Goal: Transaction & Acquisition: Book appointment/travel/reservation

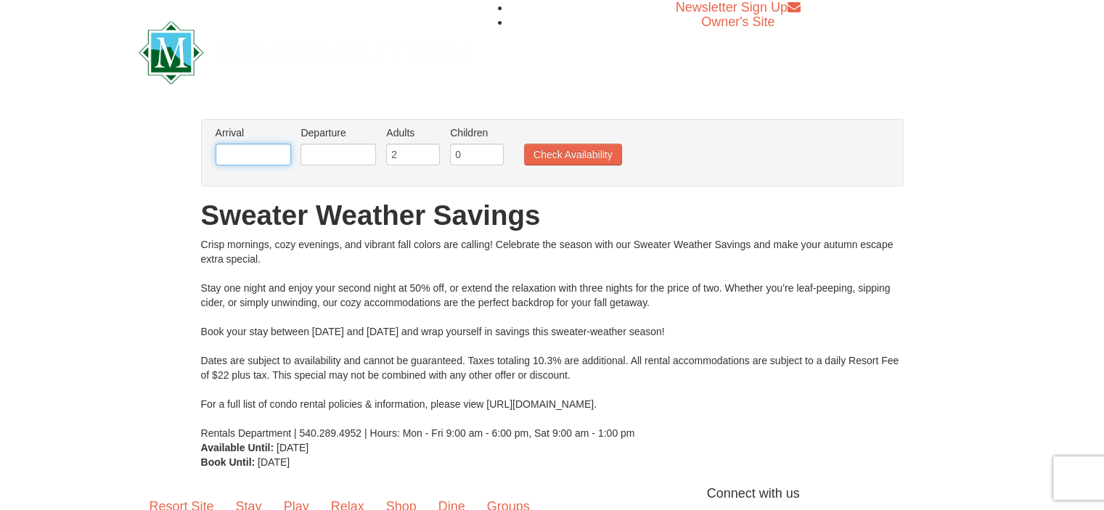
click at [258, 155] on input "text" at bounding box center [253, 155] width 75 height 22
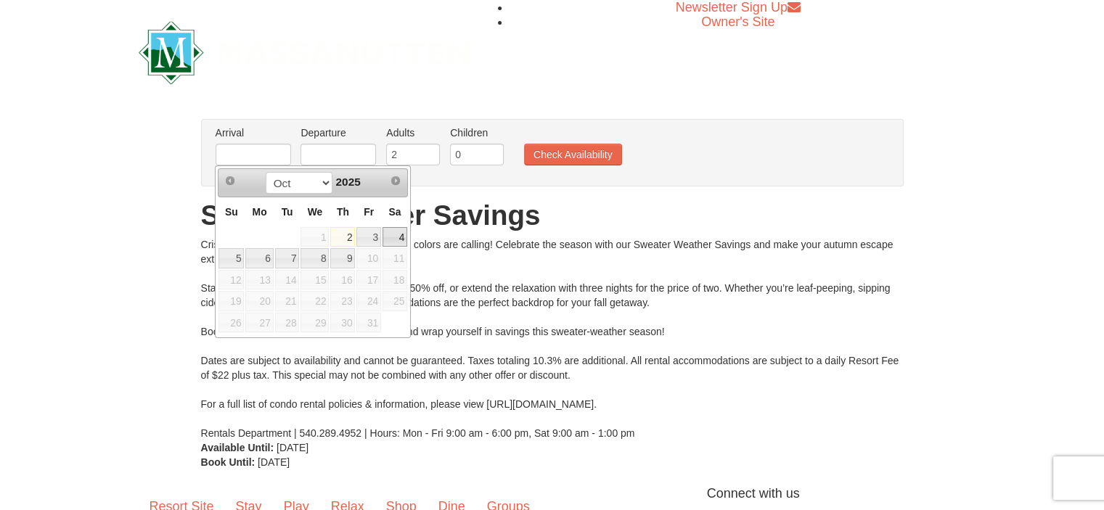
click at [396, 240] on link "4" at bounding box center [394, 237] width 25 height 20
type input "[DATE]"
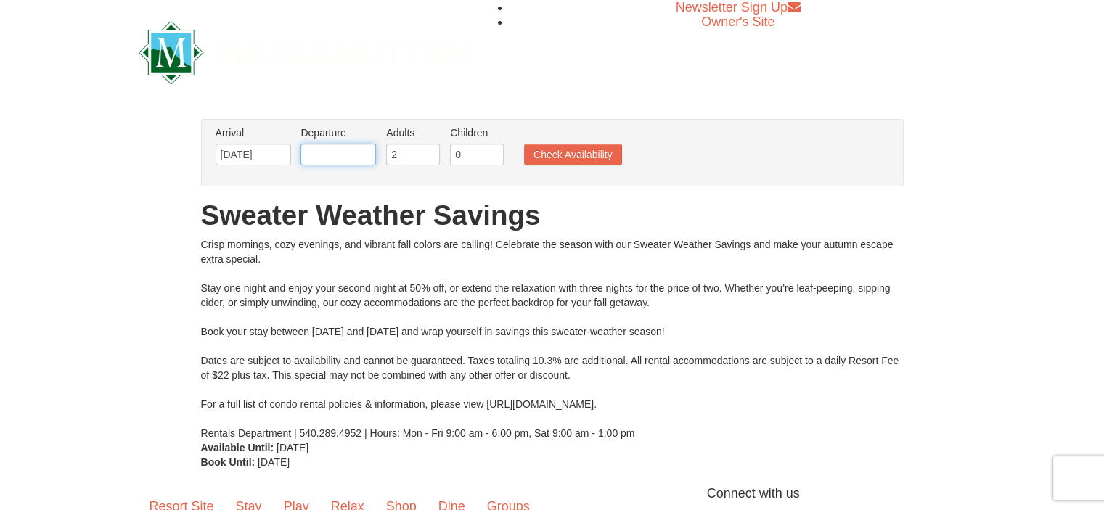
click at [337, 153] on input "text" at bounding box center [337, 155] width 75 height 22
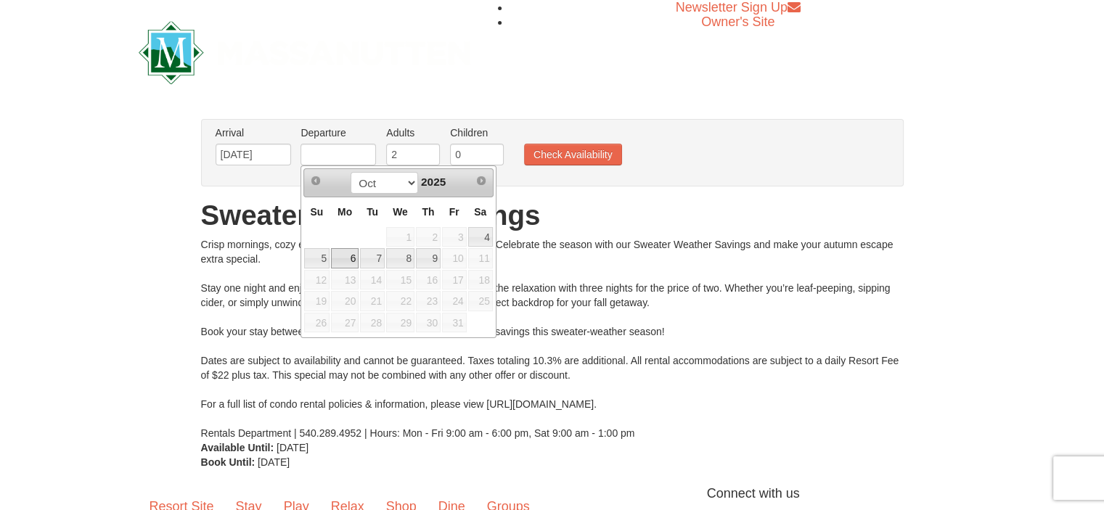
click at [345, 263] on link "6" at bounding box center [345, 258] width 28 height 20
type input "[DATE]"
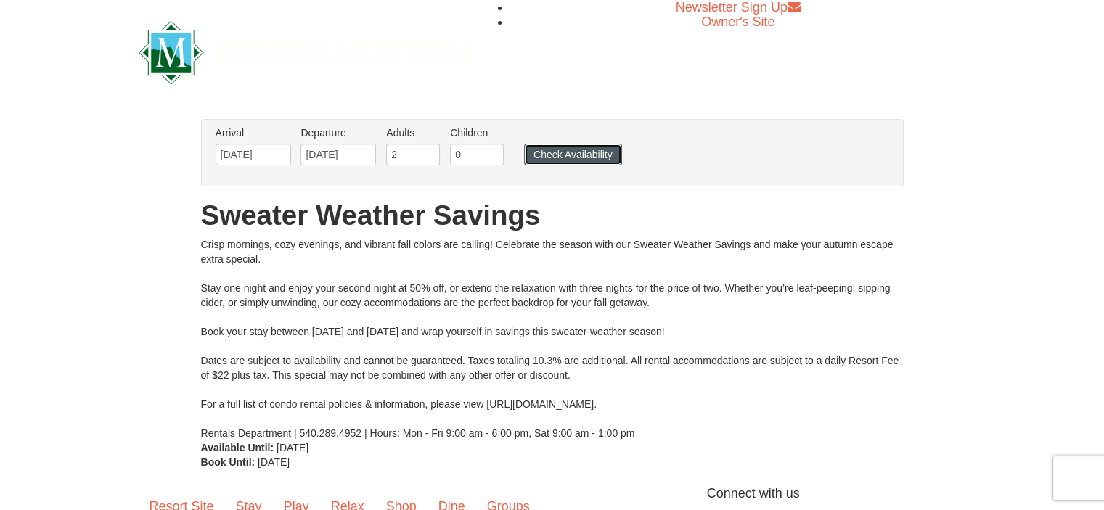
click at [573, 149] on button "Check Availability" at bounding box center [573, 155] width 98 height 22
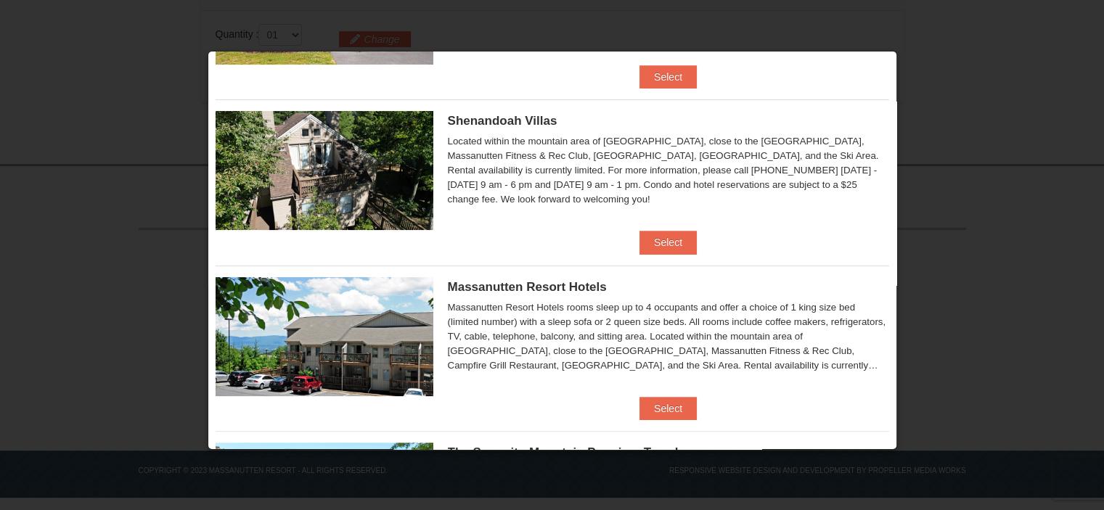
scroll to position [238, 0]
